Goal: Information Seeking & Learning: Learn about a topic

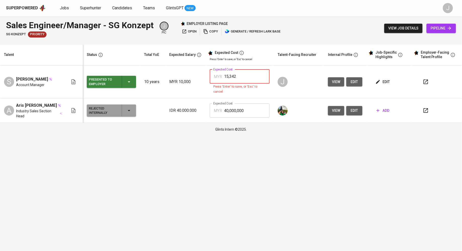
type input "15,342"
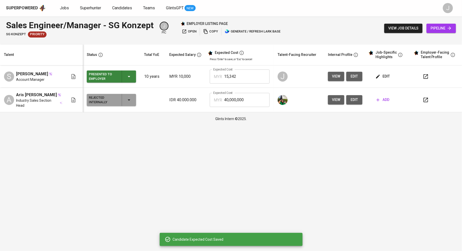
click at [383, 76] on span "edit" at bounding box center [382, 76] width 13 height 6
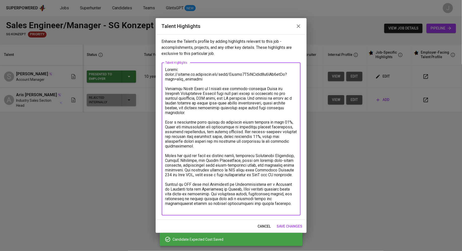
click at [290, 208] on textarea at bounding box center [231, 138] width 132 height 143
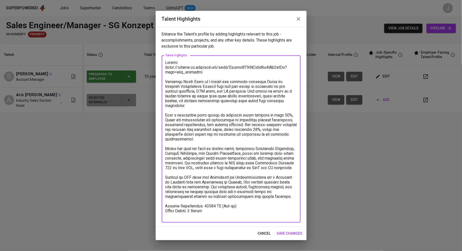
type textarea "Resume: [URL][DOMAIN_NAME] [PERSON_NAME] is a dynamic and results-oriented Sale…"
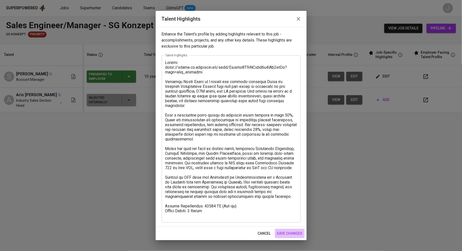
click at [295, 233] on span "save changes" at bounding box center [290, 233] width 26 height 6
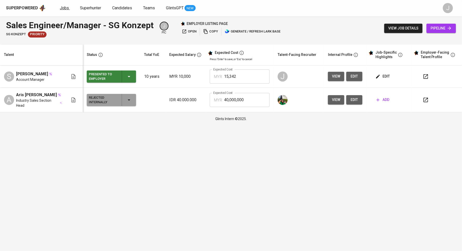
click at [66, 7] on span "Jobs" at bounding box center [64, 8] width 9 height 5
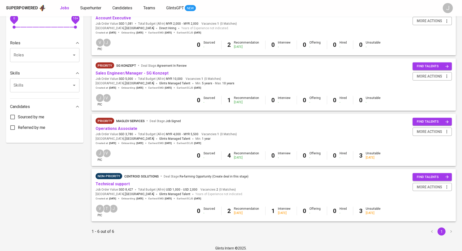
scroll to position [185, 0]
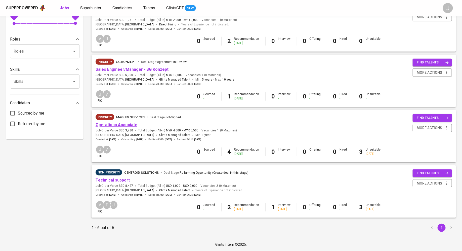
click at [119, 124] on link "Operations Associate" at bounding box center [116, 124] width 42 height 5
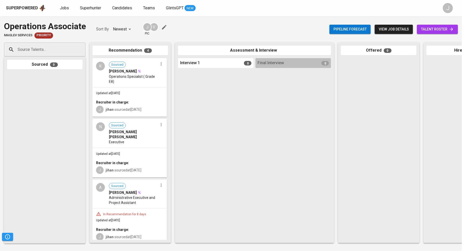
click at [391, 30] on span "view job details" at bounding box center [393, 29] width 30 height 6
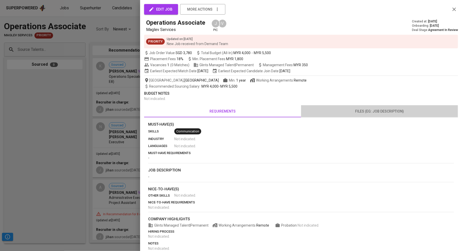
click at [359, 111] on span "files (eg: job description)" at bounding box center [379, 111] width 151 height 6
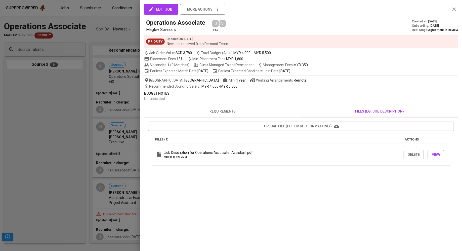
click at [434, 155] on span "View" at bounding box center [435, 154] width 8 height 6
